Goal: Find contact information: Find contact information

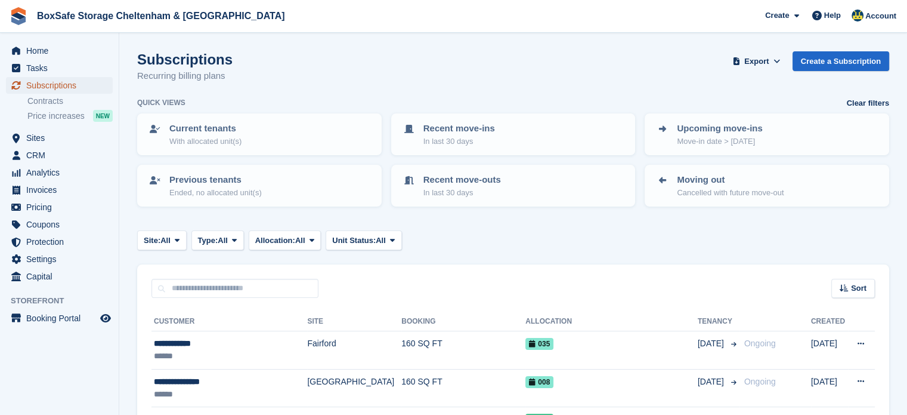
click at [85, 81] on span "Subscriptions" at bounding box center [62, 85] width 72 height 17
click at [237, 282] on input "text" at bounding box center [235, 289] width 167 height 20
type input "*****"
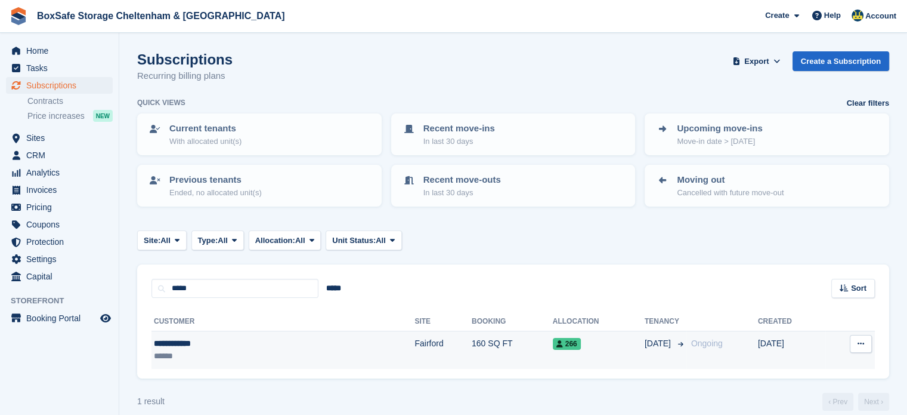
click at [415, 355] on td "Fairford" at bounding box center [443, 350] width 57 height 38
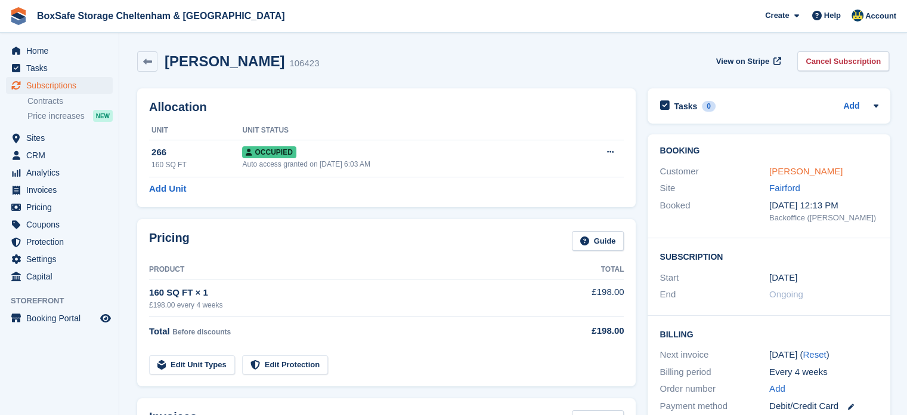
click at [787, 169] on link "[PERSON_NAME]" at bounding box center [805, 171] width 73 height 10
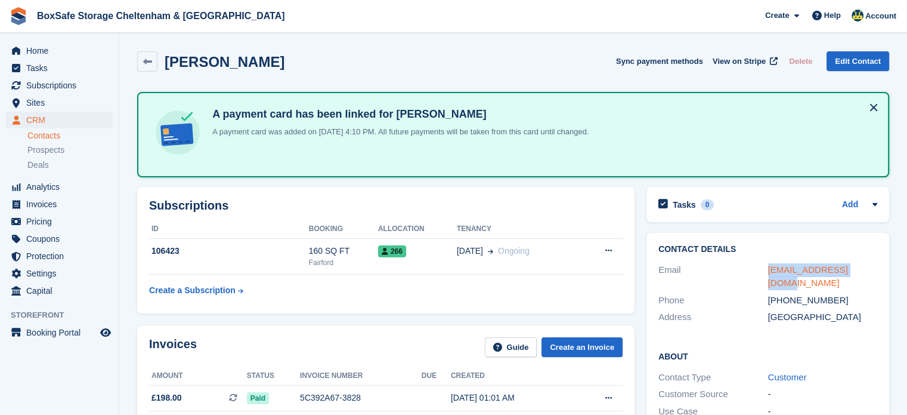
drag, startPoint x: 863, startPoint y: 271, endPoint x: 768, endPoint y: 272, distance: 95.4
click at [768, 272] on div "[EMAIL_ADDRESS][DOMAIN_NAME]" at bounding box center [823, 276] width 110 height 27
copy link "[EMAIL_ADDRESS][DOMAIN_NAME]"
